Goal: Information Seeking & Learning: Learn about a topic

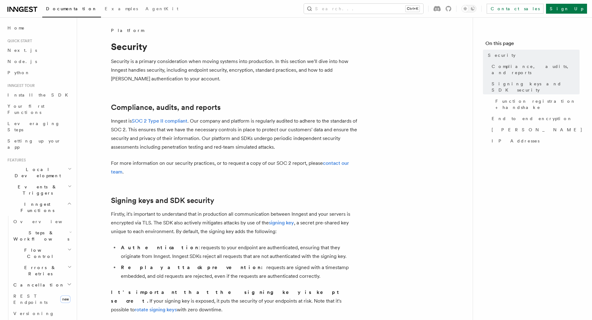
click at [168, 120] on link "SOC 2 Type II compliant" at bounding box center [160, 121] width 56 height 6
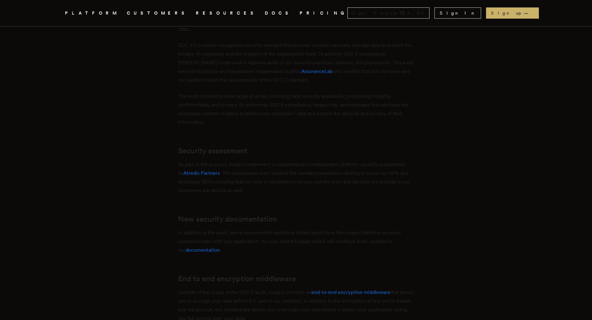
scroll to position [248, 0]
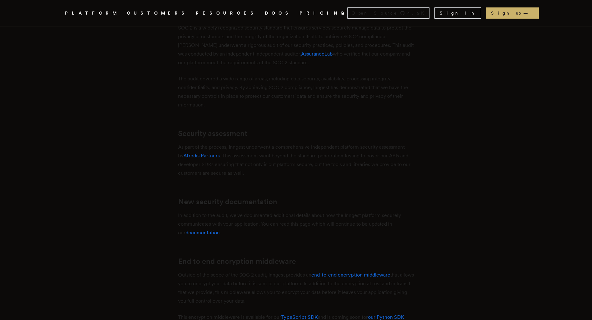
click at [207, 156] on link "Atredis Partners" at bounding box center [201, 156] width 36 height 6
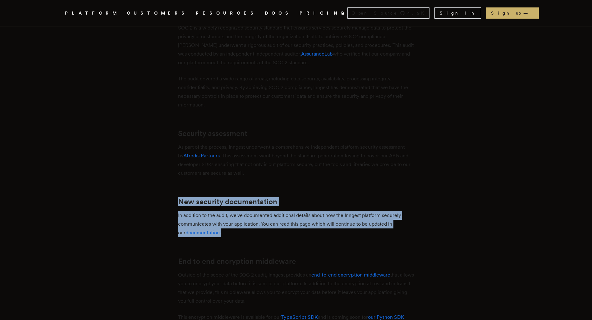
drag, startPoint x: 111, startPoint y: 189, endPoint x: 293, endPoint y: 232, distance: 187.3
click at [290, 233] on article "Inngest is SOC 2 Type II compliant [PERSON_NAME] · [DATE] · 3 min read Inngest …" at bounding box center [295, 192] width 447 height 802
click at [293, 232] on p "In addition to the audit, we've documented additional details about how the Inn…" at bounding box center [296, 224] width 236 height 26
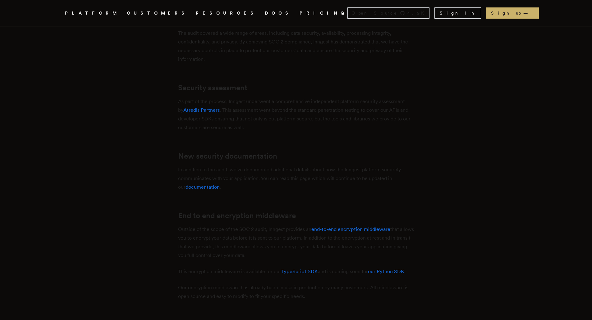
scroll to position [342, 0]
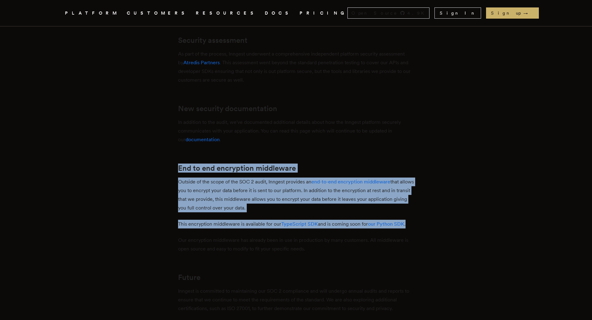
drag, startPoint x: 190, startPoint y: 165, endPoint x: 443, endPoint y: 228, distance: 260.3
click at [443, 228] on article "Inngest is SOC 2 Type II compliant [PERSON_NAME] · [DATE] · 3 min read Inngest …" at bounding box center [295, 99] width 447 height 802
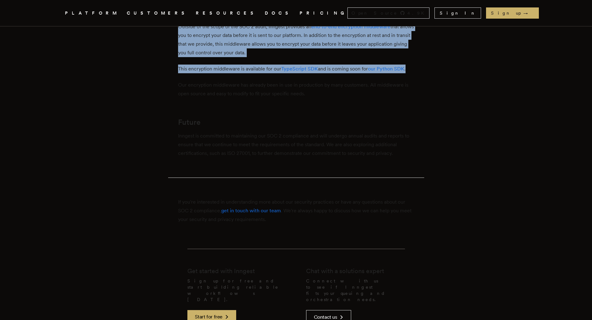
scroll to position [404, 0]
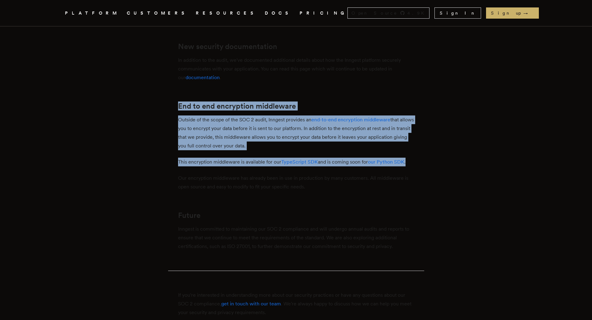
click at [80, 85] on article "Inngest is SOC 2 Type II compliant [PERSON_NAME] · [DATE] · 3 min read Inngest …" at bounding box center [295, 36] width 447 height 802
